Goal: Go to known website: Access a specific website the user already knows

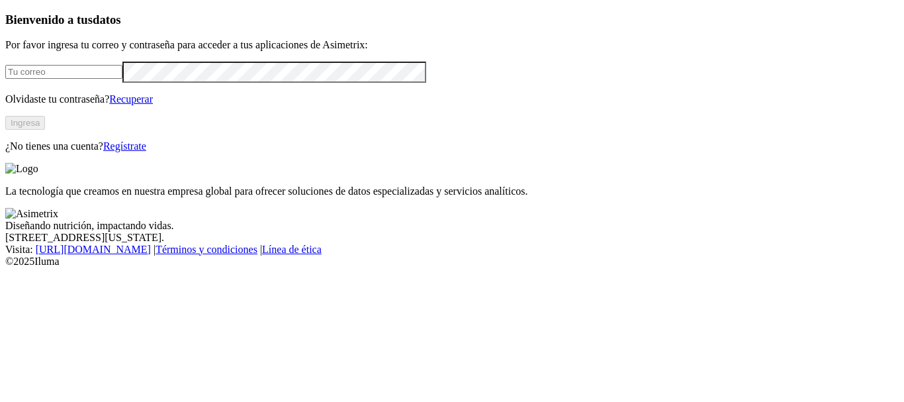
type input "[EMAIL_ADDRESS][PERSON_NAME][DOMAIN_NAME]"
click at [45, 130] on button "Ingresa" at bounding box center [25, 123] width 40 height 14
